Goal: Information Seeking & Learning: Learn about a topic

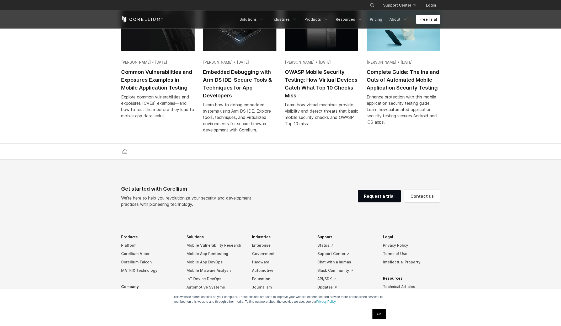
scroll to position [1221, 0]
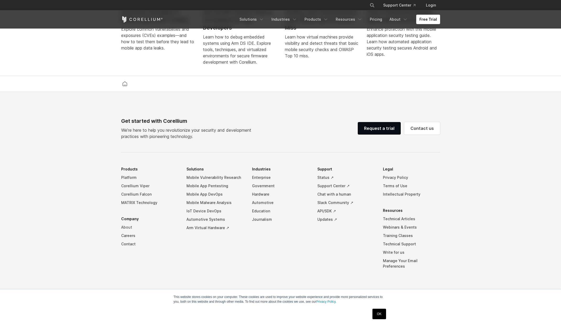
click at [130, 232] on link "About" at bounding box center [149, 227] width 57 height 8
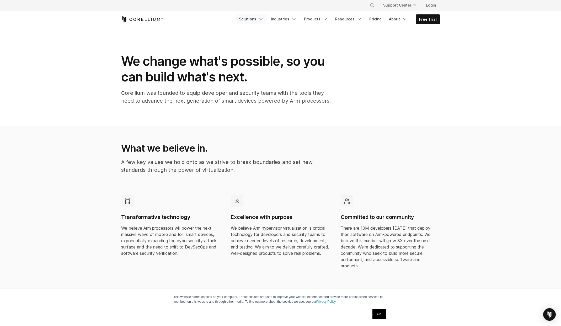
click at [254, 20] on link "Solutions" at bounding box center [251, 18] width 31 height 9
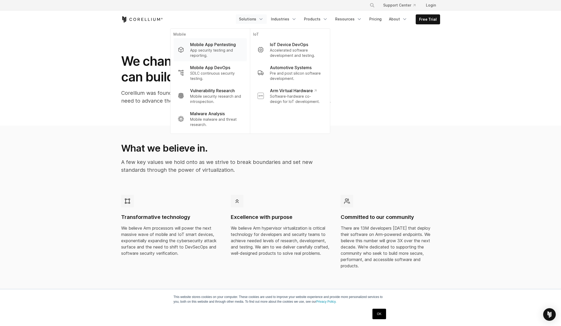
click at [221, 47] on p "Mobile App Pentesting" at bounding box center [213, 44] width 46 height 6
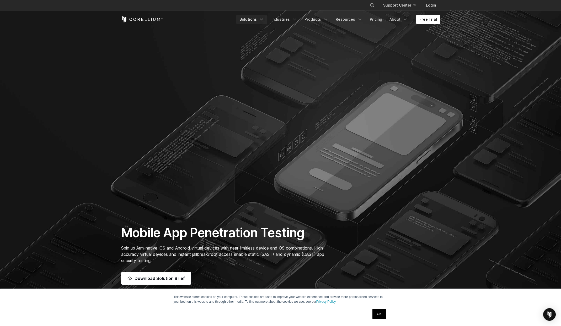
click at [264, 20] on icon "Navigation Menu" at bounding box center [261, 19] width 5 height 5
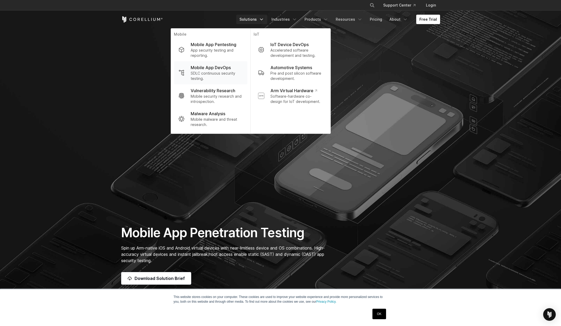
click at [231, 65] on p "Mobile App DevOps" at bounding box center [211, 68] width 40 height 6
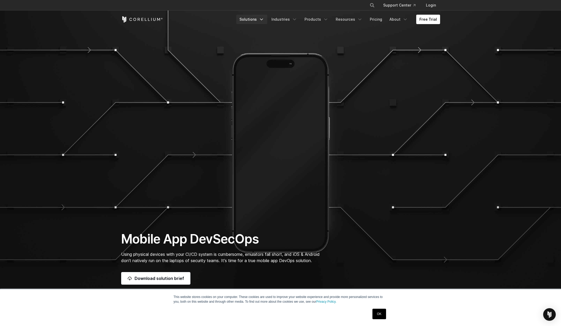
click at [262, 21] on link "Solutions" at bounding box center [251, 19] width 31 height 9
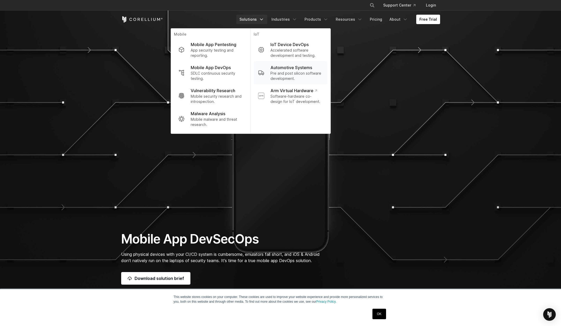
click at [293, 66] on p "Automotive Systems" at bounding box center [291, 68] width 42 height 6
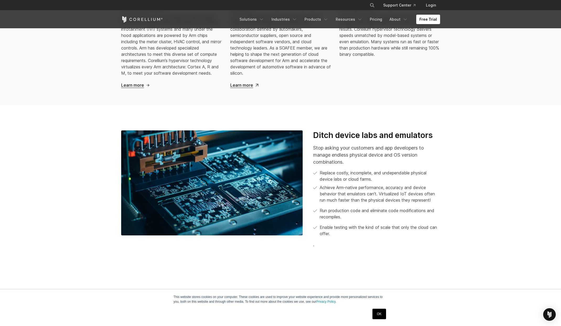
scroll to position [699, 0]
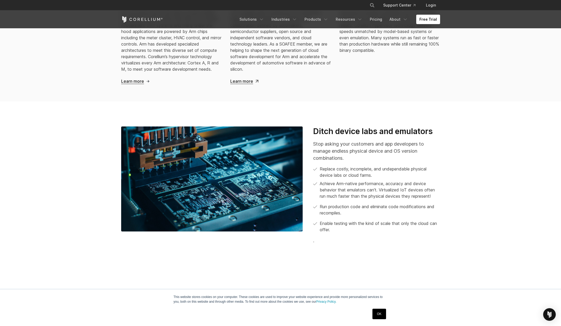
click at [343, 143] on p "Stop asking your customers and app developers to manage endless physical device…" at bounding box center [376, 151] width 127 height 21
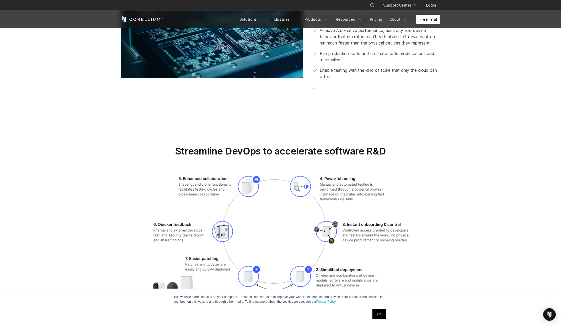
scroll to position [0, 0]
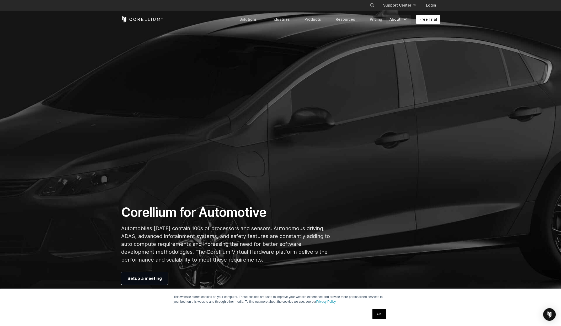
click at [390, 15] on link "About" at bounding box center [398, 19] width 25 height 9
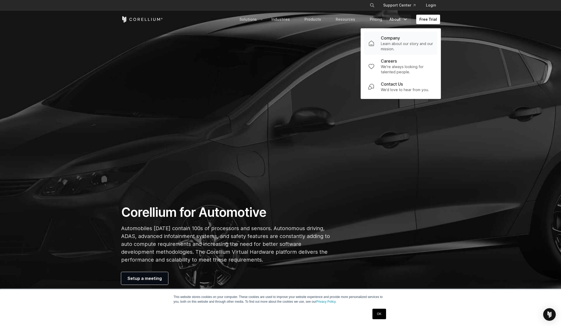
click at [388, 39] on p "Company" at bounding box center [390, 38] width 19 height 6
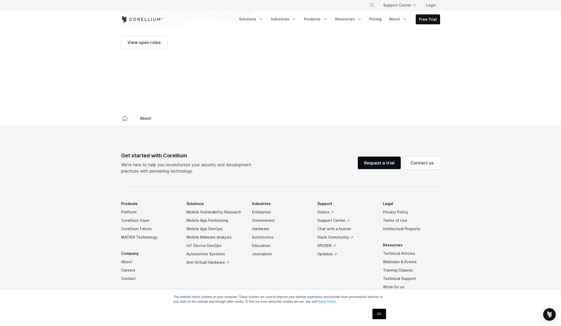
scroll to position [800, 0]
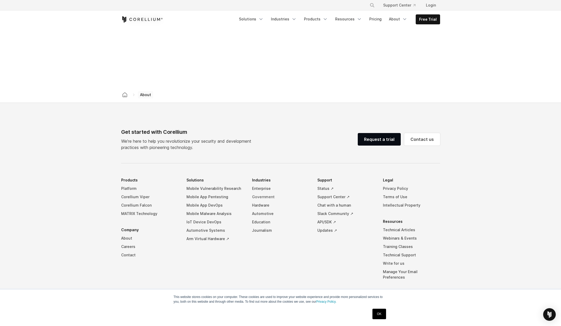
click at [265, 193] on link "Government" at bounding box center [280, 197] width 57 height 8
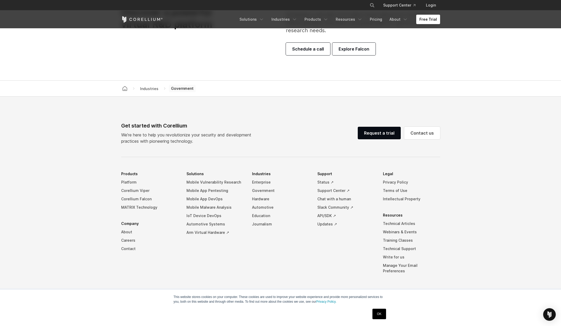
scroll to position [1496, 0]
